Goal: Task Accomplishment & Management: Use online tool/utility

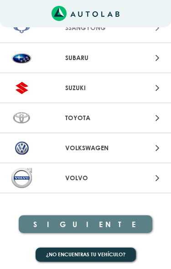
scroll to position [1007, 0]
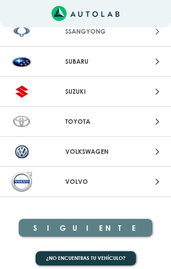
click at [111, 150] on div "VOLKSWAGEN" at bounding box center [85, 152] width 54 height 10
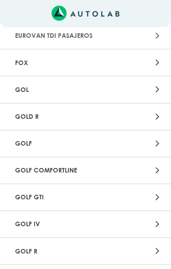
scroll to position [631, 0]
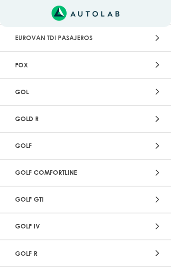
click at [116, 86] on div at bounding box center [140, 92] width 54 height 12
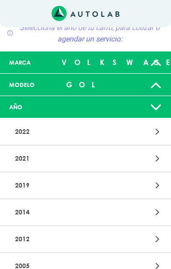
scroll to position [50, 0]
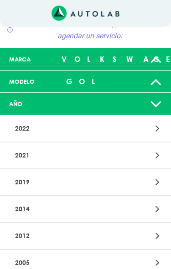
click at [101, 182] on p "2019" at bounding box center [58, 183] width 94 height 17
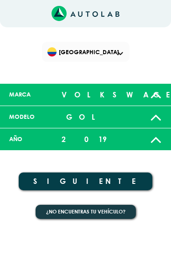
click at [106, 178] on button "SIGUIENTE" at bounding box center [86, 182] width 134 height 18
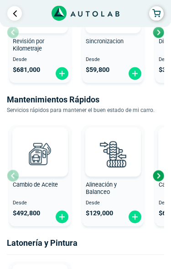
scroll to position [662, 0]
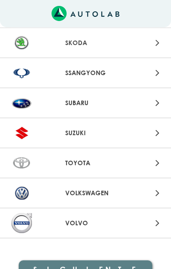
scroll to position [1014, 0]
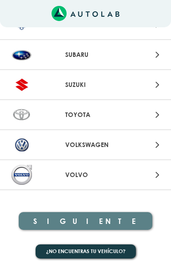
click at [91, 142] on p "VOLKSWAGEN" at bounding box center [85, 145] width 40 height 10
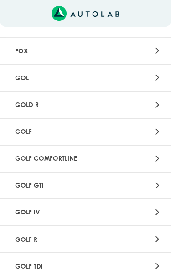
scroll to position [645, 0]
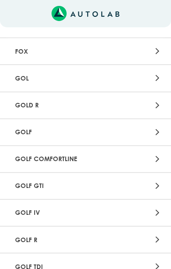
click at [26, 73] on p "GOL" at bounding box center [58, 78] width 94 height 17
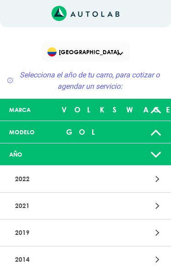
click at [93, 232] on p "2019" at bounding box center [58, 233] width 94 height 17
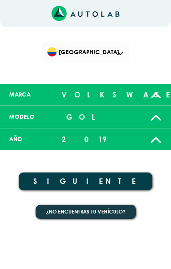
click at [111, 176] on button "SIGUIENTE" at bounding box center [86, 182] width 134 height 18
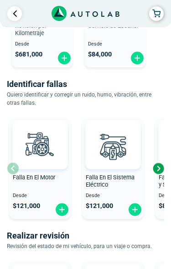
scroll to position [230, 0]
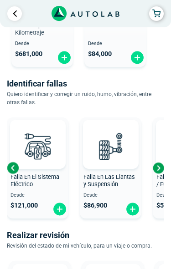
click at [107, 131] on img at bounding box center [110, 146] width 40 height 40
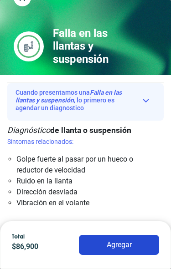
scroll to position [16, 0]
